Goal: Transaction & Acquisition: Purchase product/service

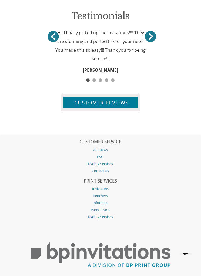
scroll to position [684, 0]
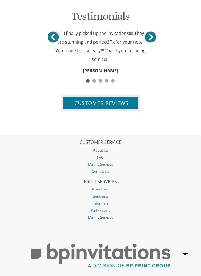
click at [100, 193] on link "Benchers" at bounding box center [100, 196] width 162 height 7
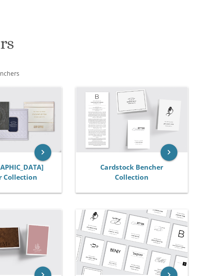
scroll to position [14, 0]
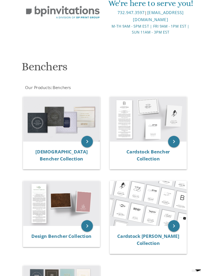
click at [163, 135] on icon "keyboard_arrow_right" at bounding box center [163, 133] width 11 height 11
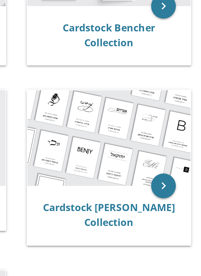
scroll to position [3, 0]
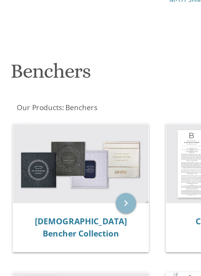
click at [77, 139] on icon "keyboard_arrow_right" at bounding box center [82, 144] width 11 height 11
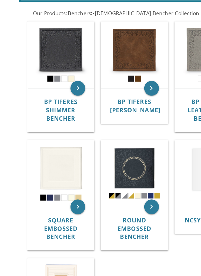
scroll to position [123, 0]
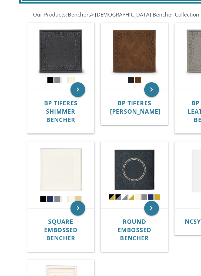
click at [113, 147] on icon "keyboard_arrow_right" at bounding box center [111, 152] width 11 height 11
click at [100, 128] on img at bounding box center [98, 128] width 49 height 49
click at [112, 147] on icon "keyboard_arrow_right" at bounding box center [111, 152] width 11 height 11
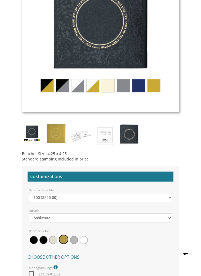
scroll to position [355, 0]
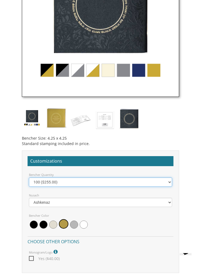
click at [168, 182] on select "100 ($255.00) 200 ($510.00) 300 ($765.00) 400 ($1,020.00) 500 ($1,275.00)" at bounding box center [101, 182] width 144 height 9
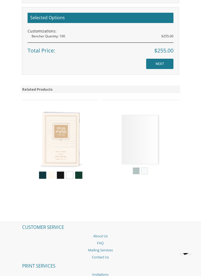
scroll to position [625, 0]
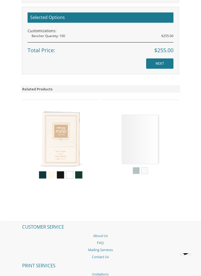
click at [66, 138] on img at bounding box center [61, 144] width 78 height 78
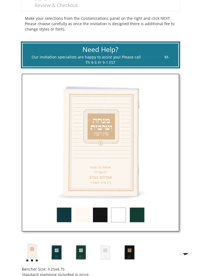
scroll to position [202, 0]
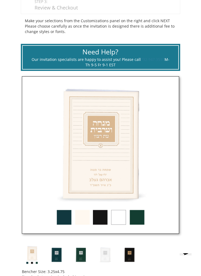
click at [155, 141] on img at bounding box center [101, 155] width 158 height 158
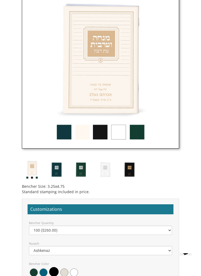
scroll to position [287, 0]
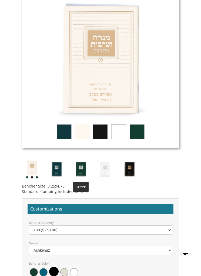
click at [88, 171] on img at bounding box center [81, 169] width 20 height 20
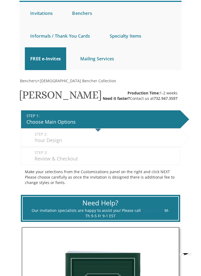
scroll to position [0, 0]
